Goal: Task Accomplishment & Management: Manage account settings

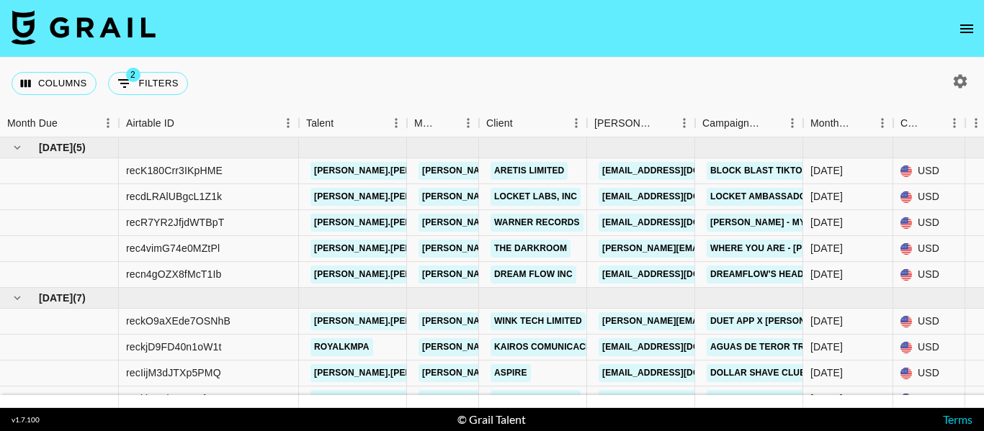
click at [974, 27] on icon "open drawer" at bounding box center [966, 28] width 17 height 17
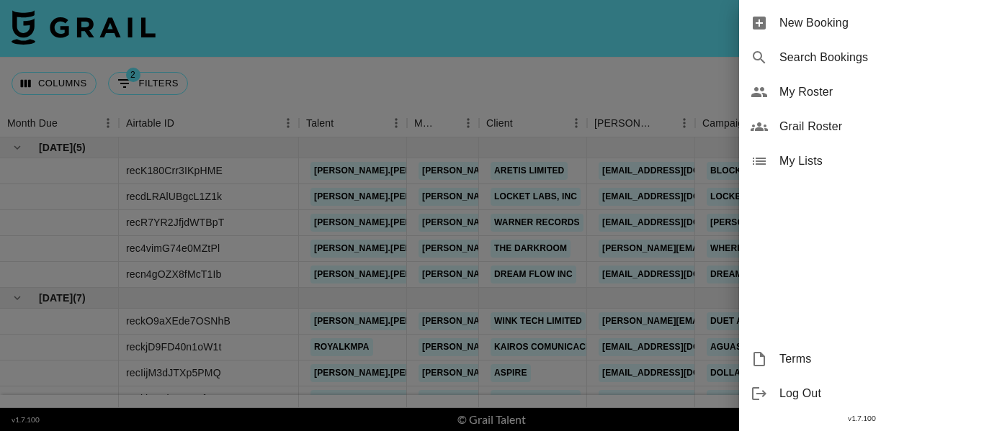
click at [819, 91] on span "My Roster" at bounding box center [875, 92] width 193 height 17
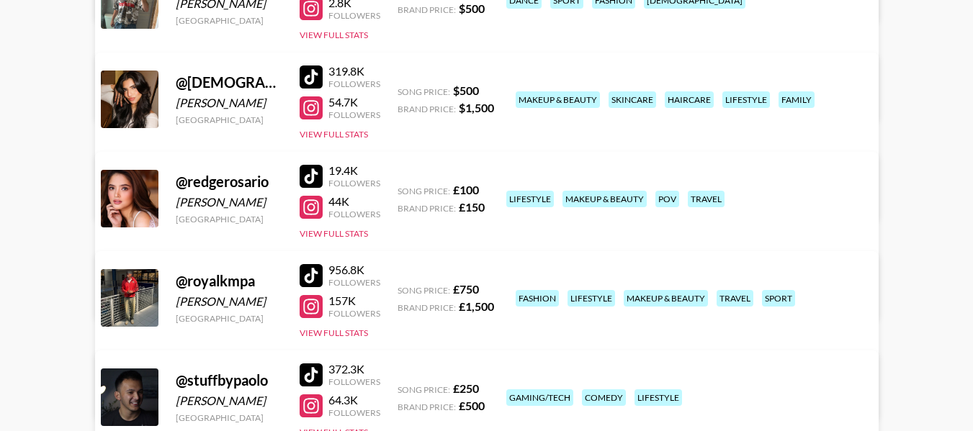
scroll to position [476, 0]
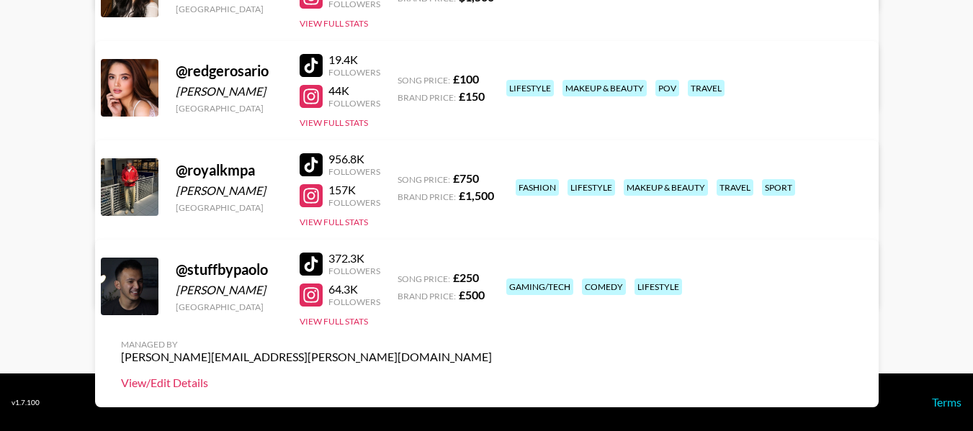
click at [492, 376] on link "View/Edit Details" at bounding box center [306, 383] width 371 height 14
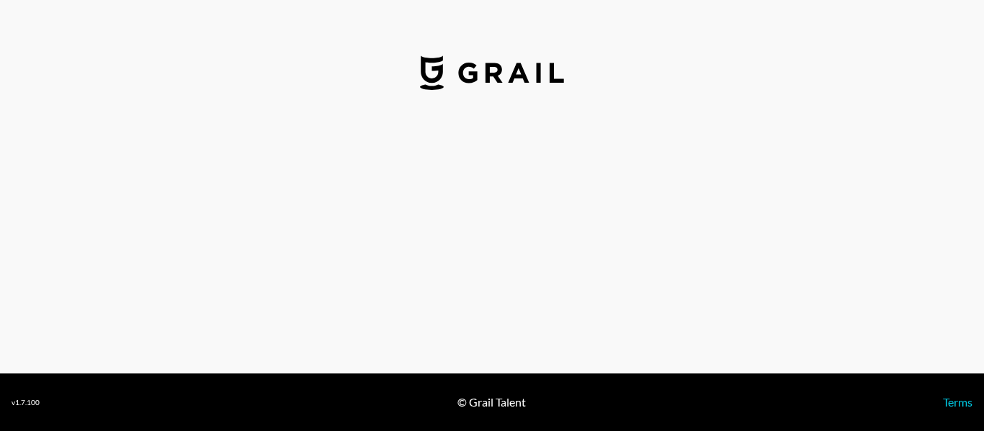
select select "GBP"
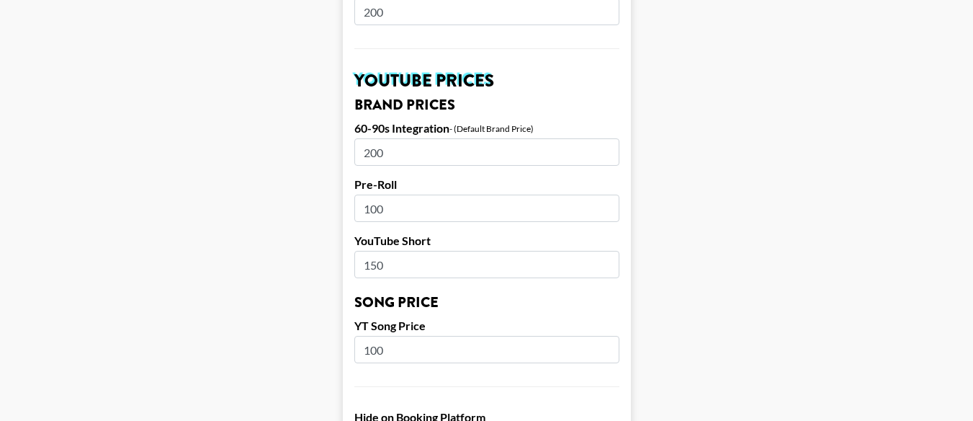
scroll to position [1008, 0]
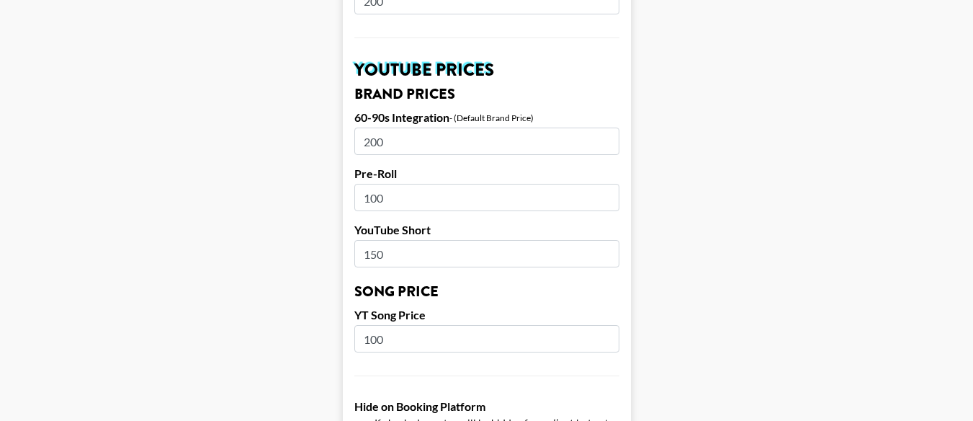
drag, startPoint x: 375, startPoint y: 122, endPoint x: 228, endPoint y: 131, distance: 147.9
type input "500"
drag, startPoint x: 378, startPoint y: 235, endPoint x: 344, endPoint y: 238, distance: 34.0
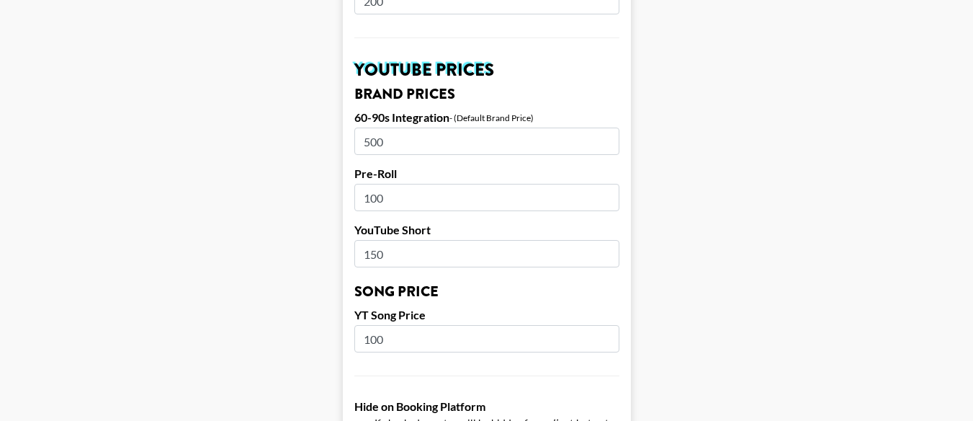
drag, startPoint x: 400, startPoint y: 225, endPoint x: 217, endPoint y: 261, distance: 187.2
drag, startPoint x: 378, startPoint y: 233, endPoint x: 323, endPoint y: 227, distance: 55.7
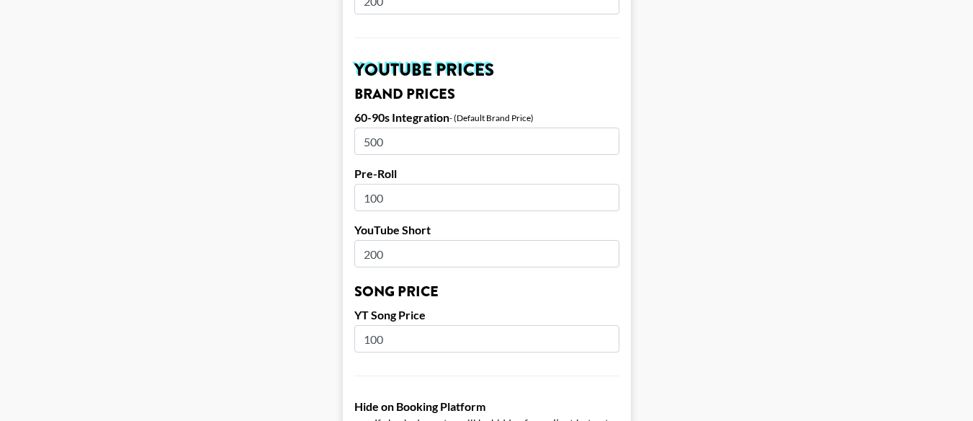
type input "300"
drag, startPoint x: 377, startPoint y: 120, endPoint x: 333, endPoint y: 127, distance: 43.8
type input "800"
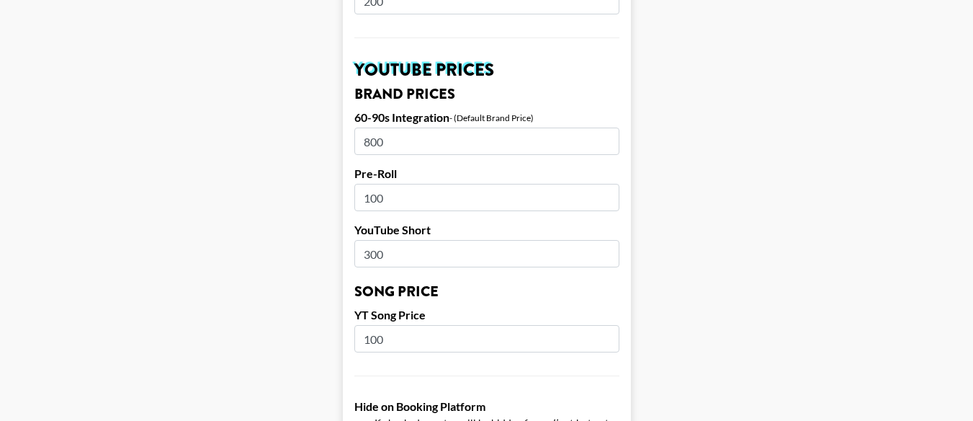
drag, startPoint x: 373, startPoint y: 182, endPoint x: 290, endPoint y: 202, distance: 85.1
type input "200"
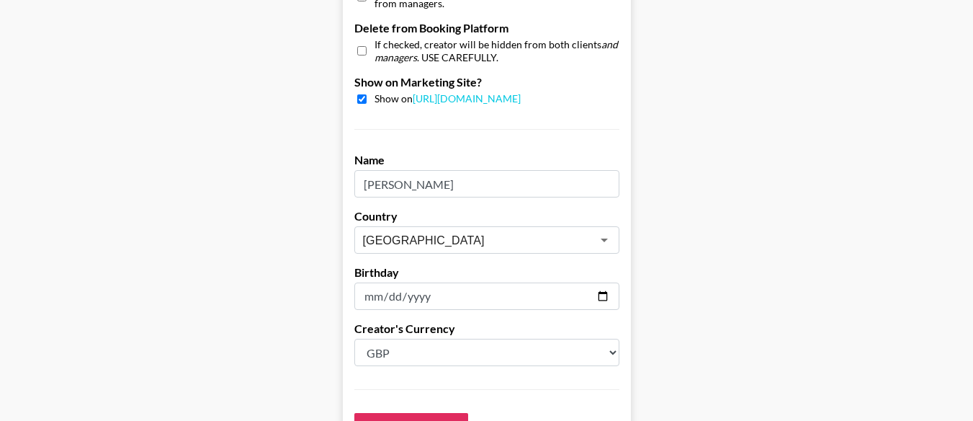
scroll to position [1512, 0]
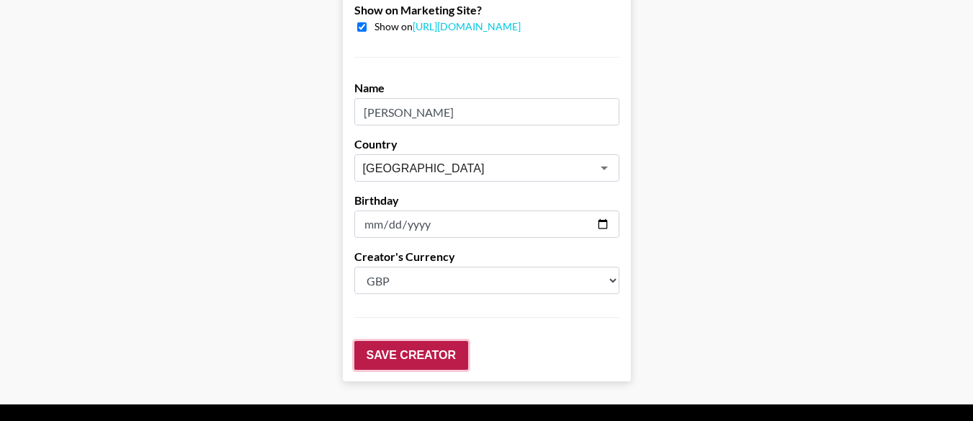
drag, startPoint x: 412, startPoint y: 344, endPoint x: 421, endPoint y: 343, distance: 8.8
click at [411, 345] on input "Save Creator" at bounding box center [411, 355] width 114 height 29
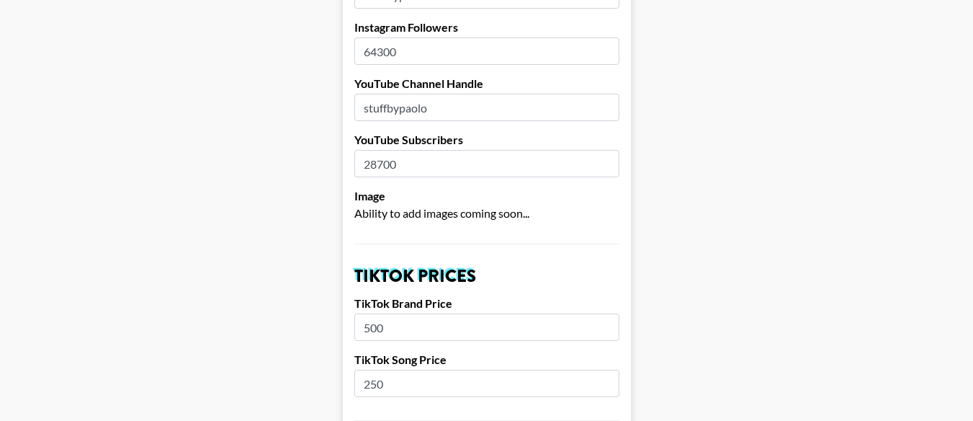
scroll to position [0, 0]
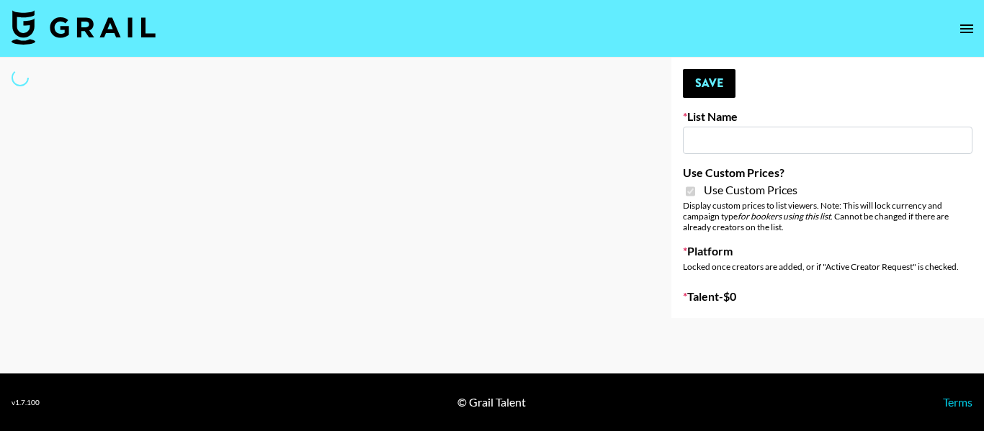
type input "Redence Beauty"
checkbox input "true"
select select "Brand"
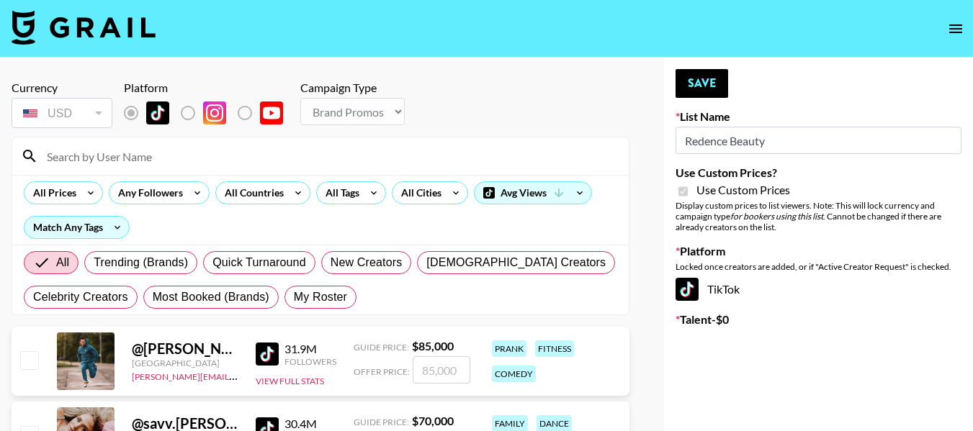
click at [207, 156] on input at bounding box center [329, 156] width 582 height 23
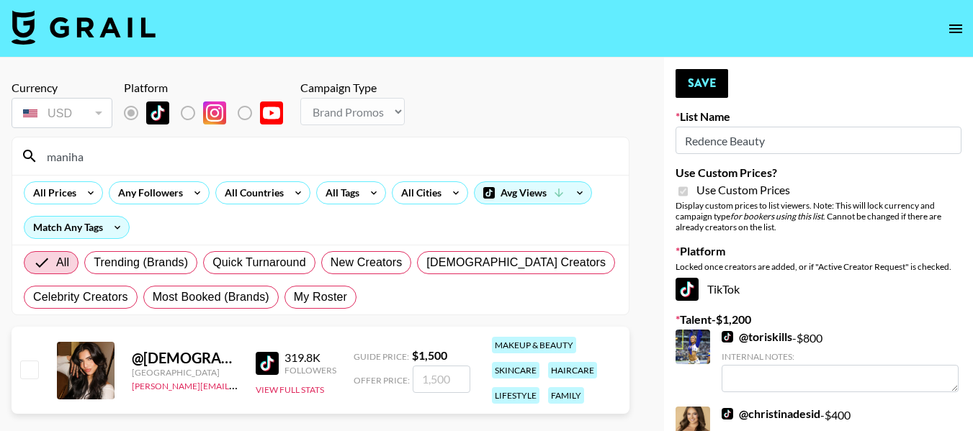
scroll to position [72, 0]
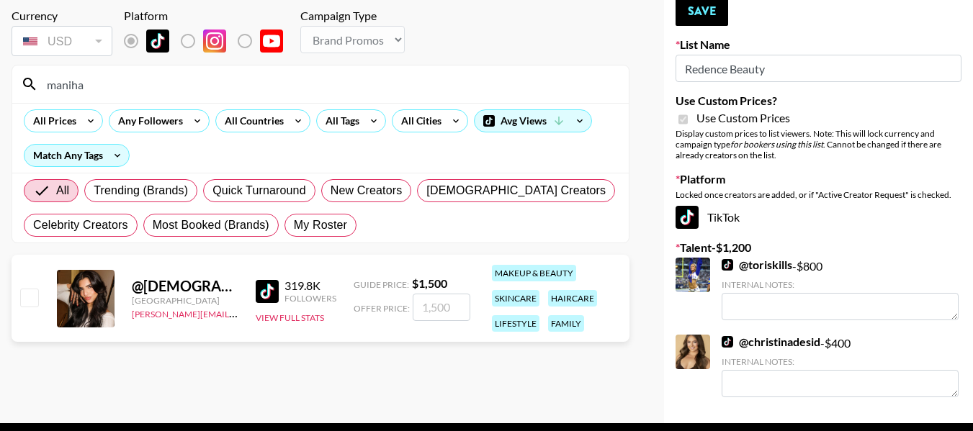
type input "maniha"
click at [27, 305] on input "checkbox" at bounding box center [28, 297] width 17 height 17
checkbox input "true"
type input "1500"
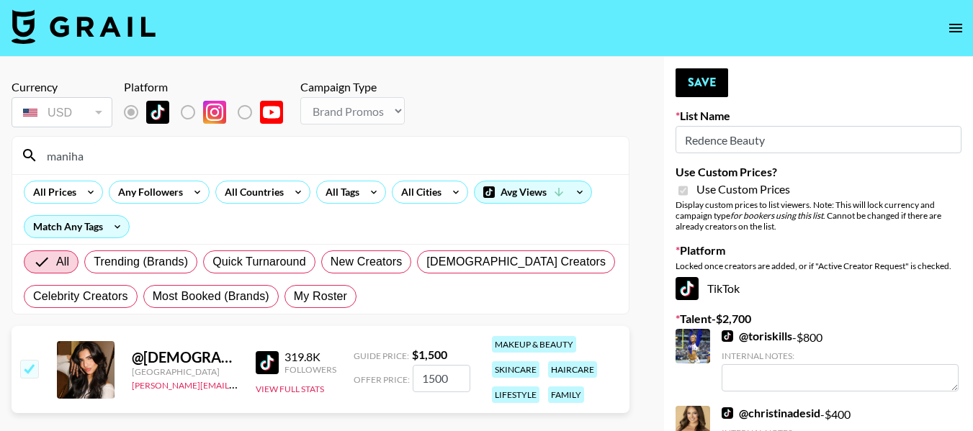
scroll to position [0, 0]
drag, startPoint x: 714, startPoint y: 89, endPoint x: 930, endPoint y: 104, distance: 216.6
click at [714, 90] on button "Save" at bounding box center [701, 83] width 53 height 29
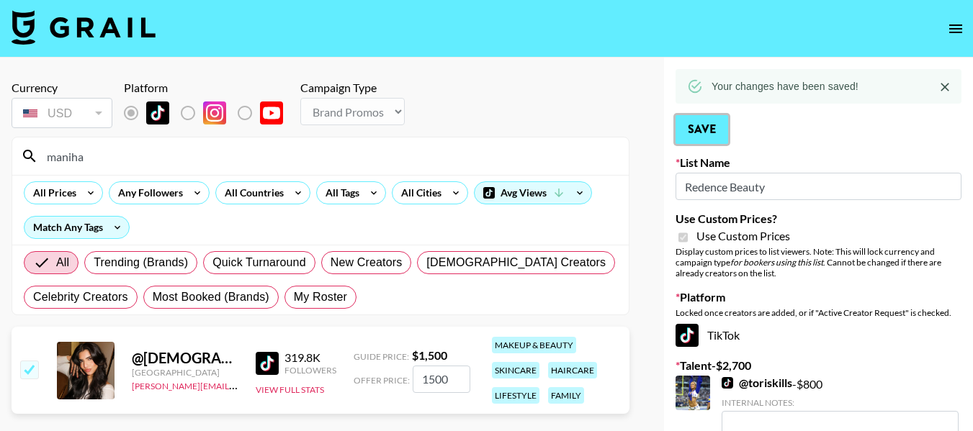
scroll to position [245, 0]
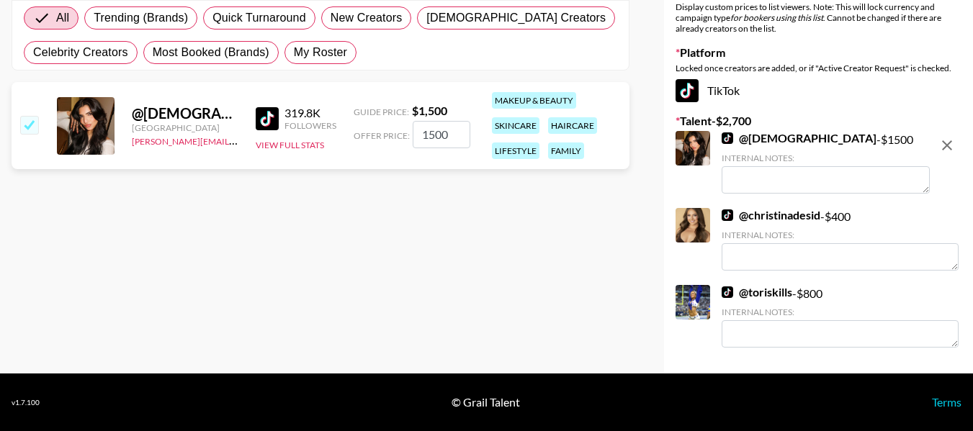
click at [789, 218] on link "@ christinadesid" at bounding box center [770, 215] width 99 height 14
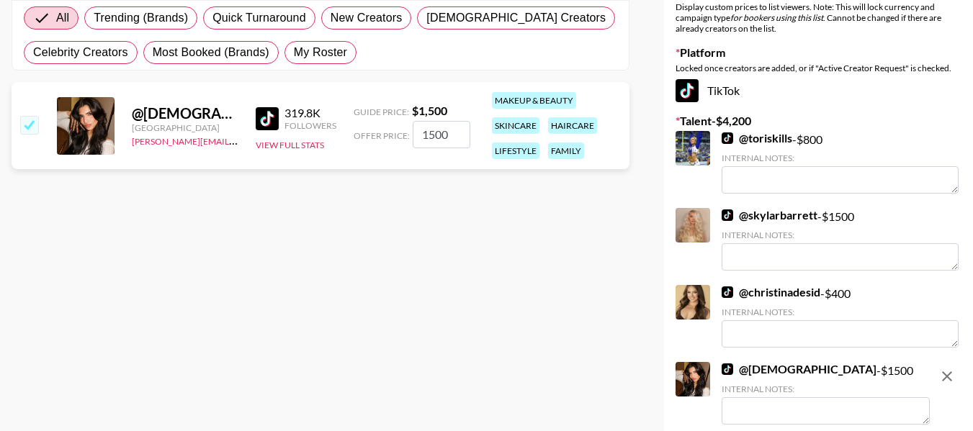
click at [759, 214] on link "@ skylarbarrett" at bounding box center [769, 215] width 96 height 14
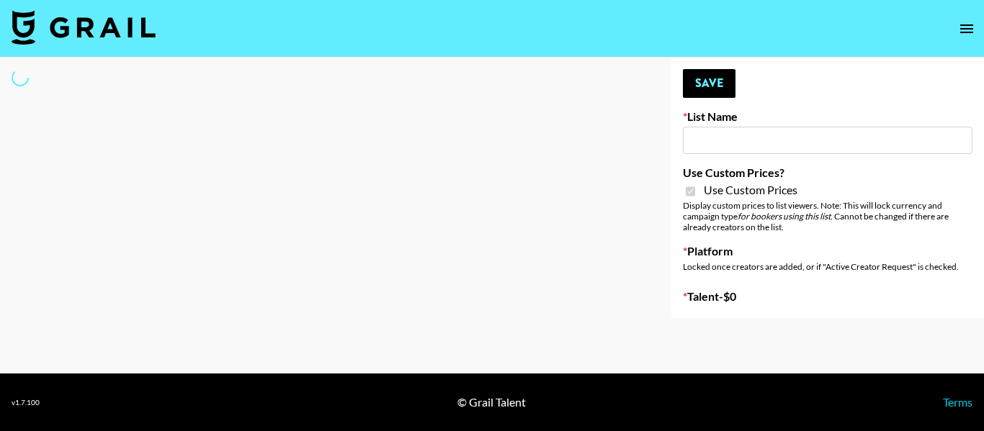
type input "Dime Beauty"
checkbox input "true"
select select "Brand"
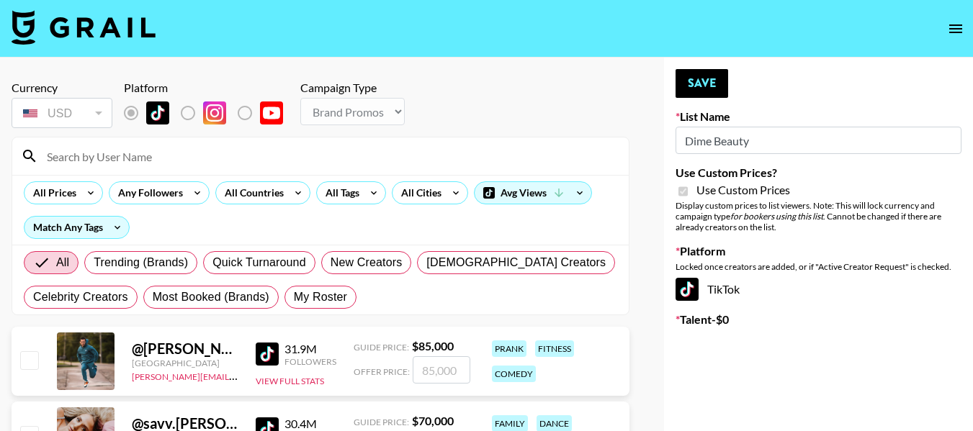
click at [133, 166] on input at bounding box center [329, 156] width 582 height 23
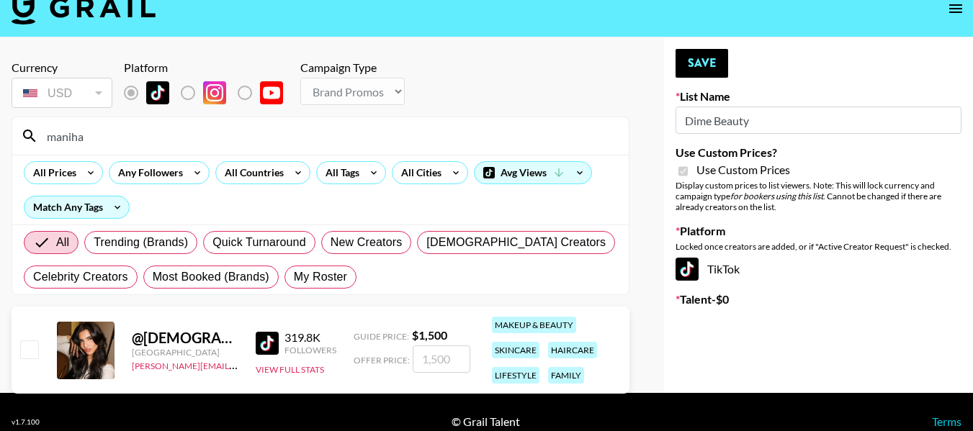
scroll to position [40, 0]
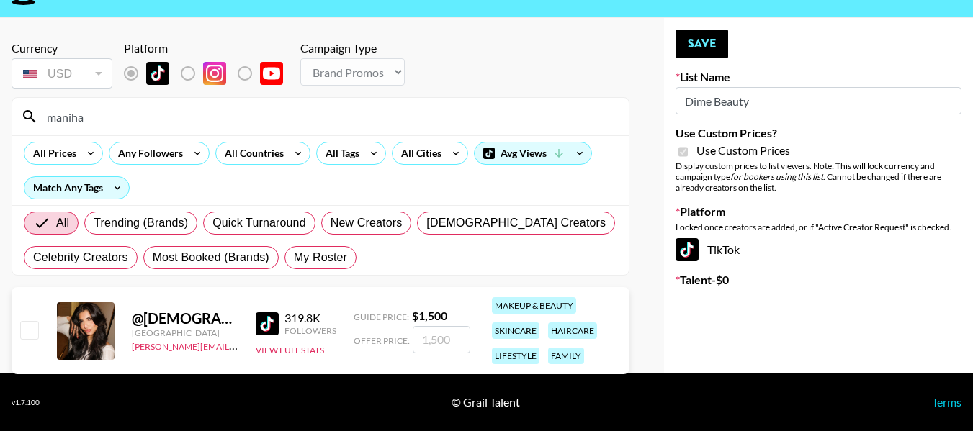
type input "maniha"
click at [27, 333] on input "checkbox" at bounding box center [28, 329] width 17 height 17
checkbox input "true"
type input "1500"
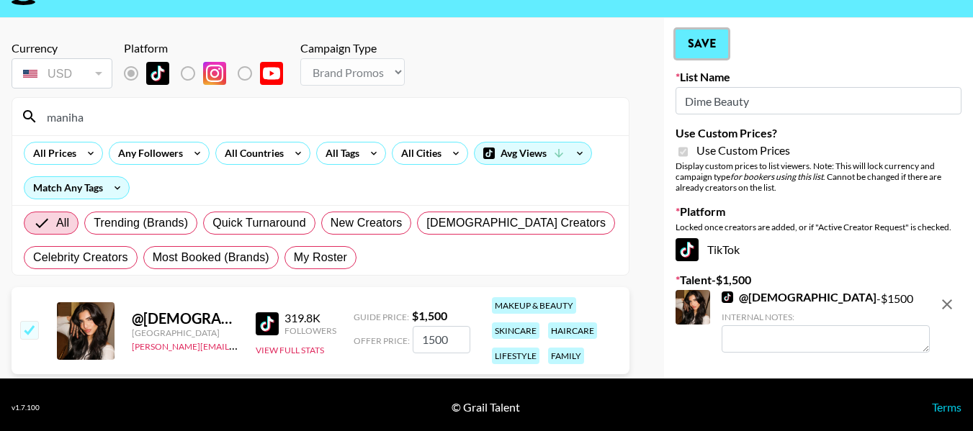
click at [708, 40] on button "Save" at bounding box center [701, 44] width 53 height 29
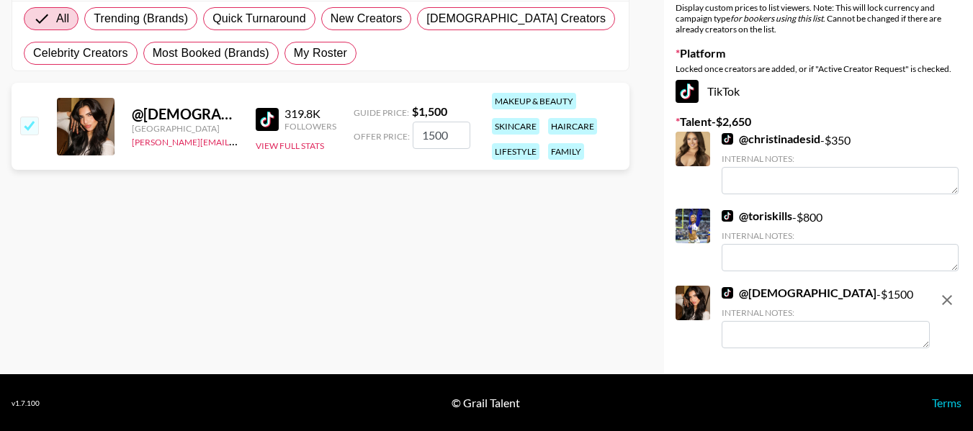
scroll to position [245, 0]
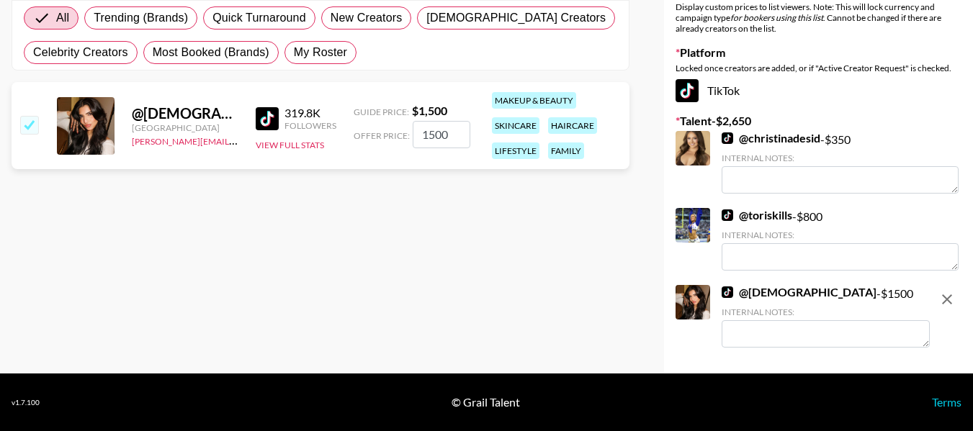
click at [755, 135] on link "@ christinadesid" at bounding box center [770, 138] width 99 height 14
click at [768, 215] on link "@ toriskills" at bounding box center [756, 215] width 71 height 14
click at [768, 287] on link "@ manihamalikkk" at bounding box center [798, 292] width 155 height 14
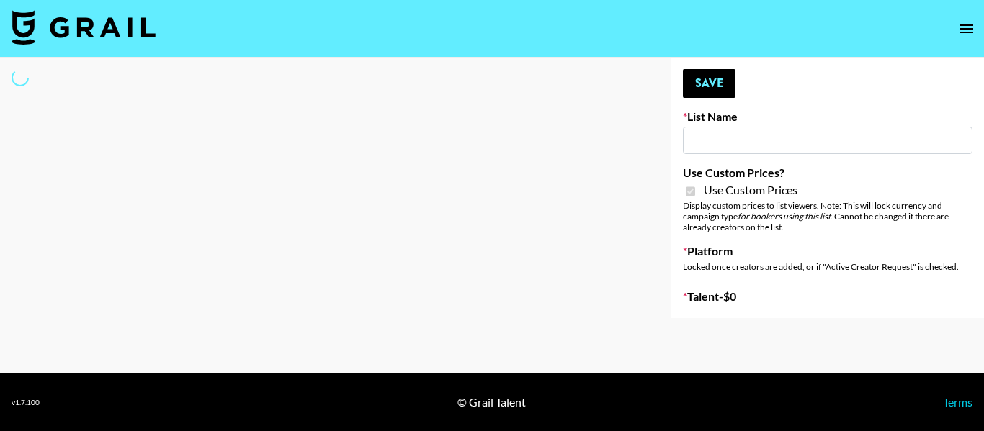
type input "Dime Beauty"
checkbox input "true"
select select "Brand"
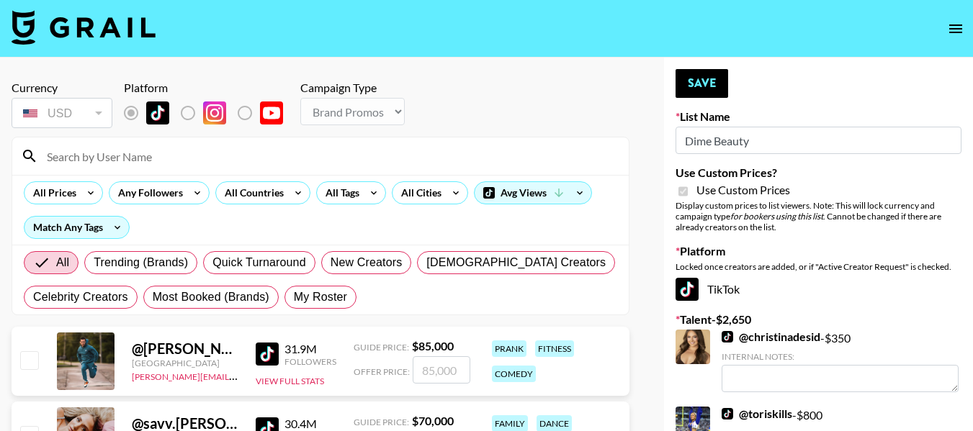
scroll to position [216, 0]
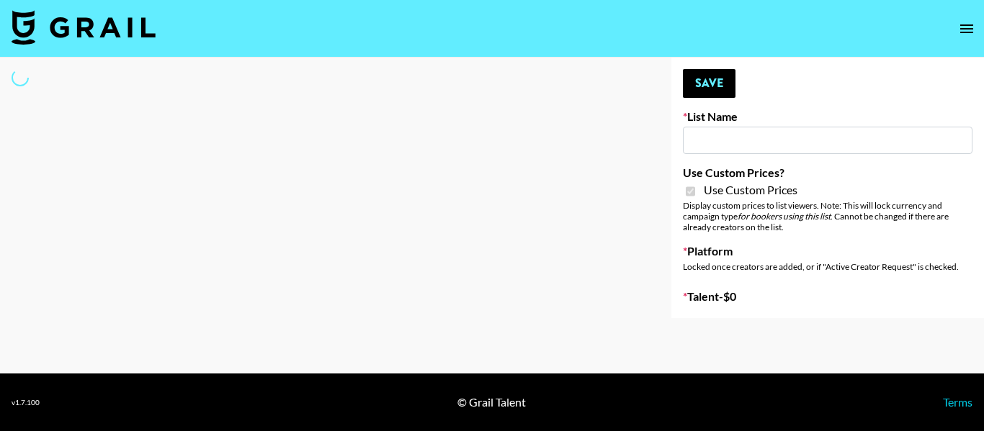
type input "Redence Beauty"
checkbox input "true"
select select "Brand"
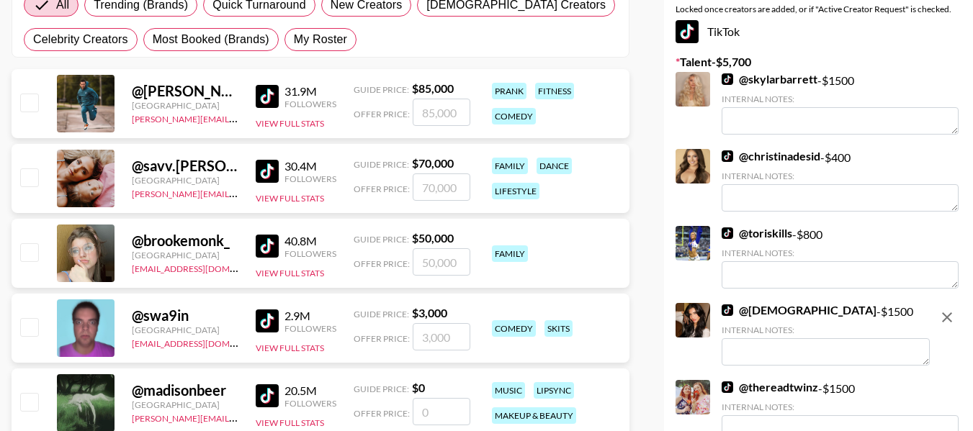
scroll to position [360, 0]
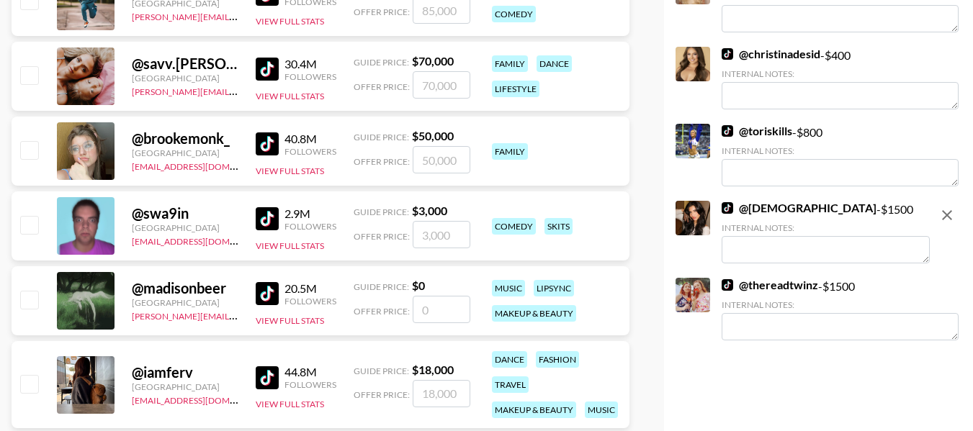
click at [801, 284] on link "@ [GEOGRAPHIC_DATA]" at bounding box center [769, 285] width 96 height 14
